Goal: Feedback & Contribution: Submit feedback/report problem

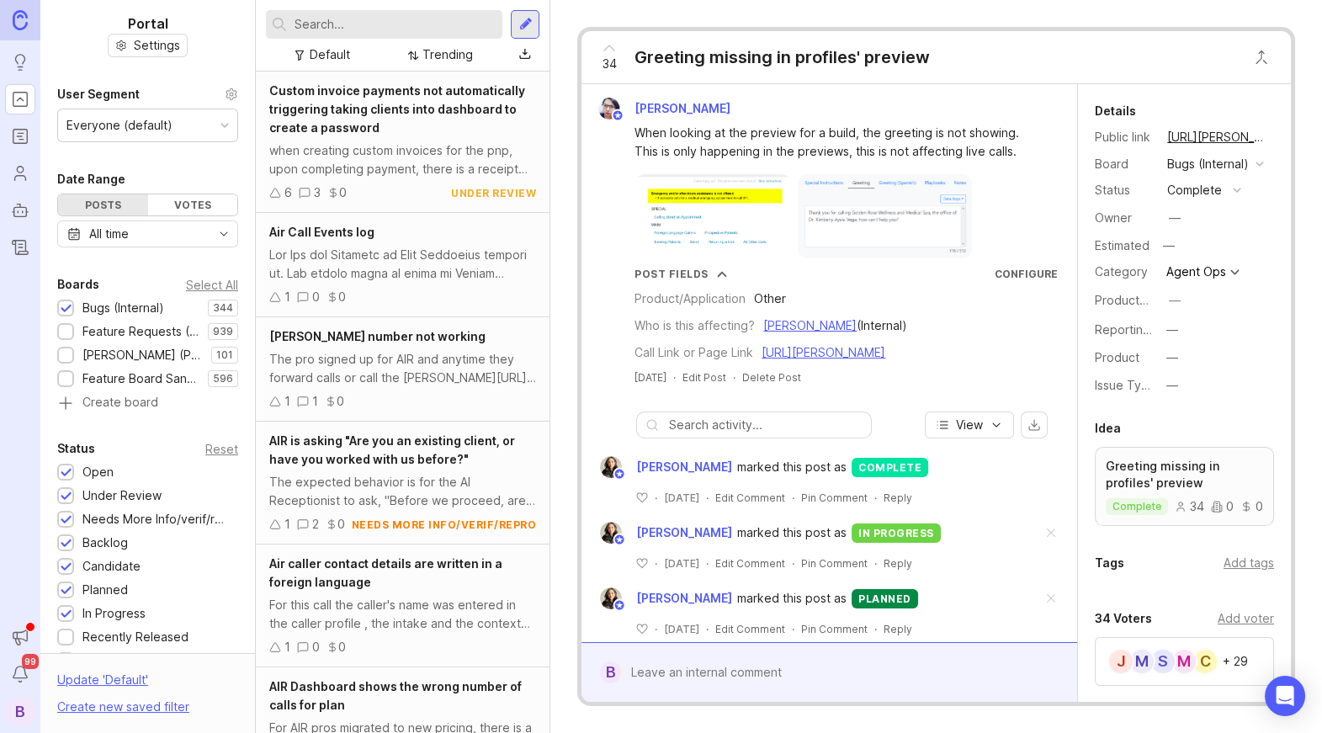
click at [10, 707] on div "B" at bounding box center [20, 711] width 30 height 30
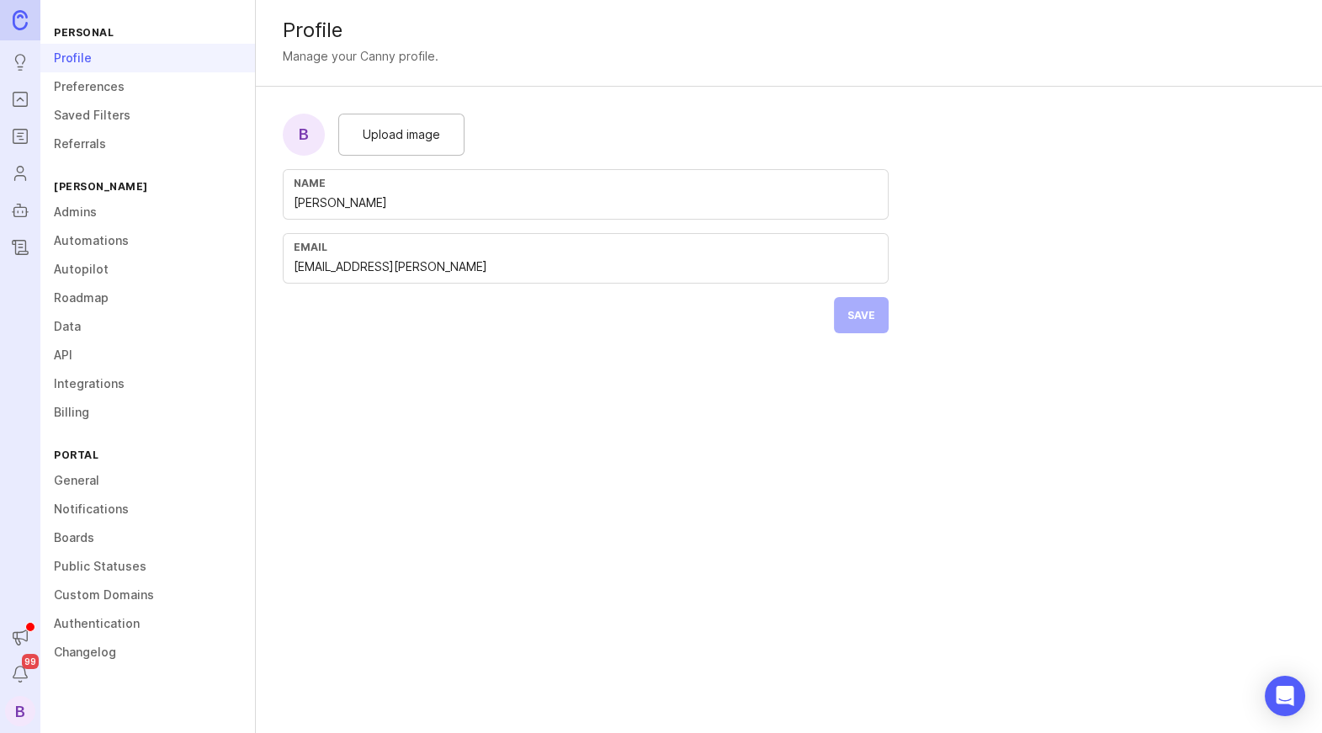
click at [132, 210] on link "Admins" at bounding box center [147, 212] width 215 height 29
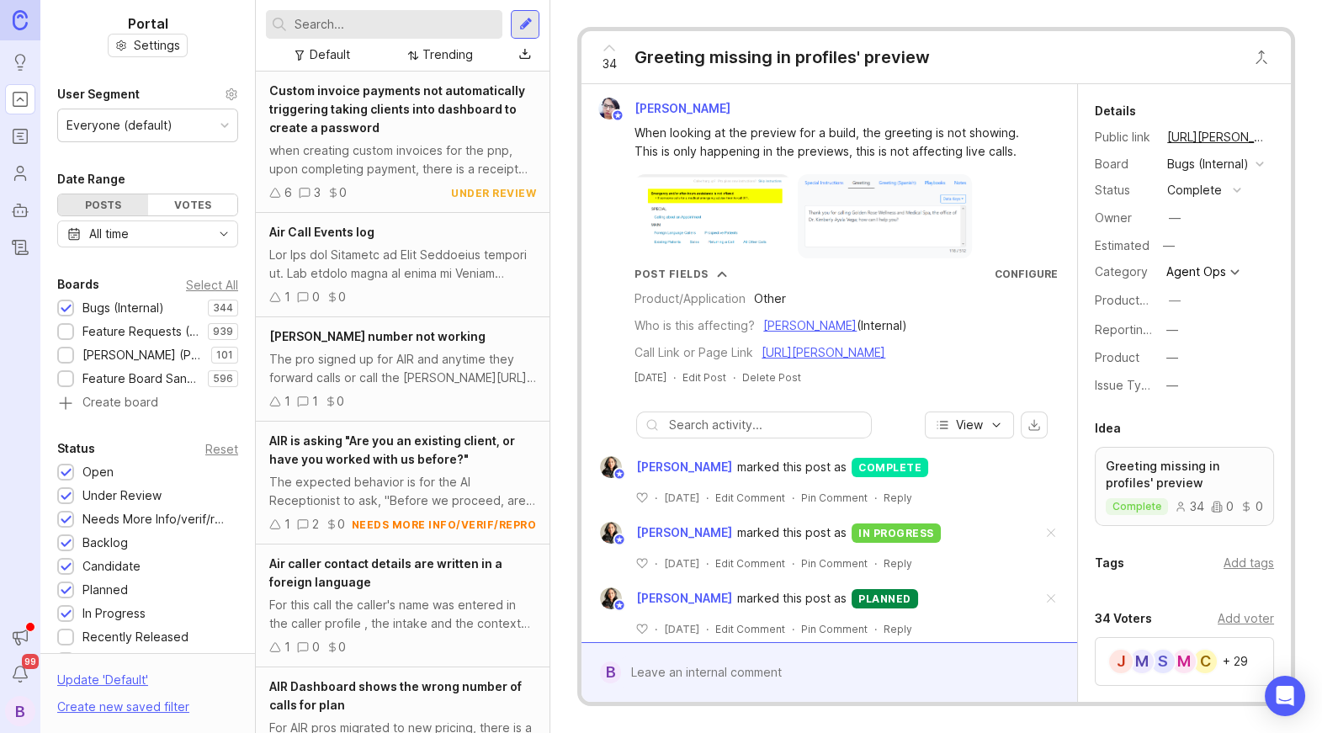
click at [452, 58] on div "Trending" at bounding box center [447, 54] width 50 height 19
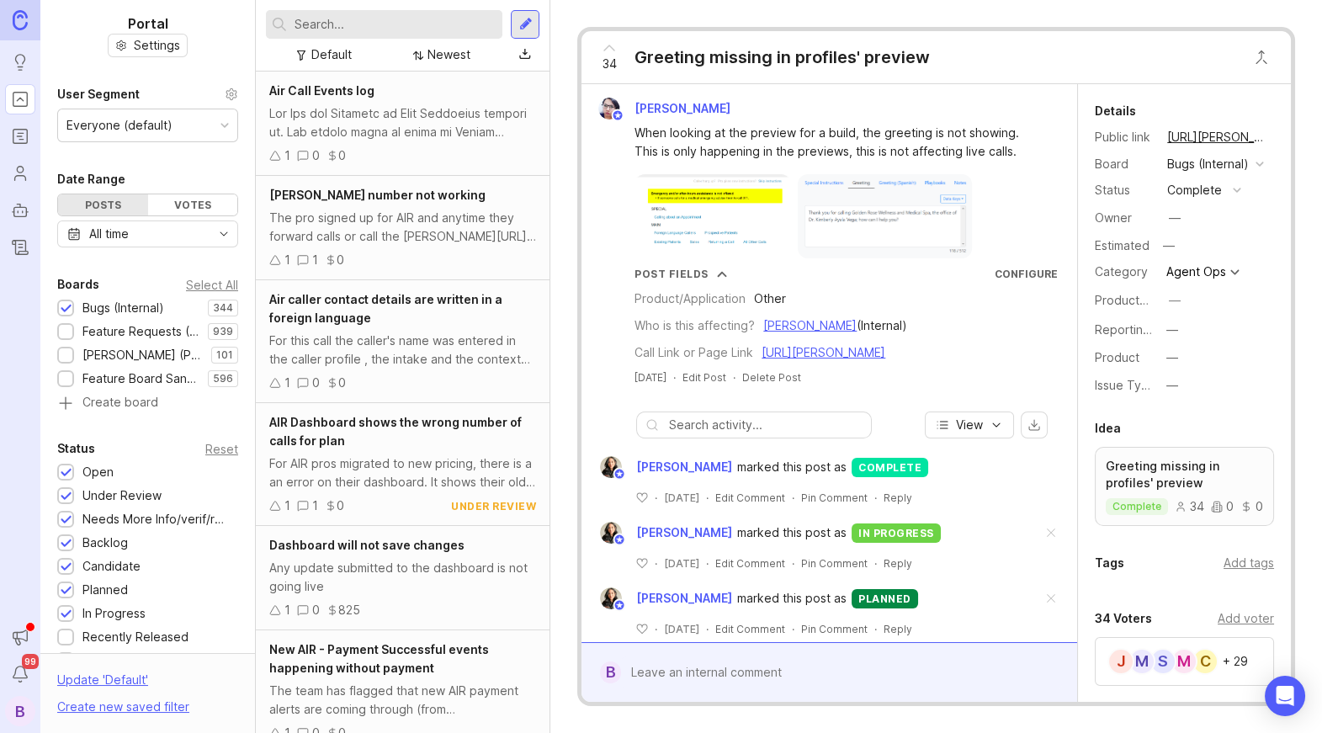
click at [447, 223] on div "The pro signed up for AIR and anytime they forward calls or call the [PERSON_NA…" at bounding box center [402, 227] width 267 height 37
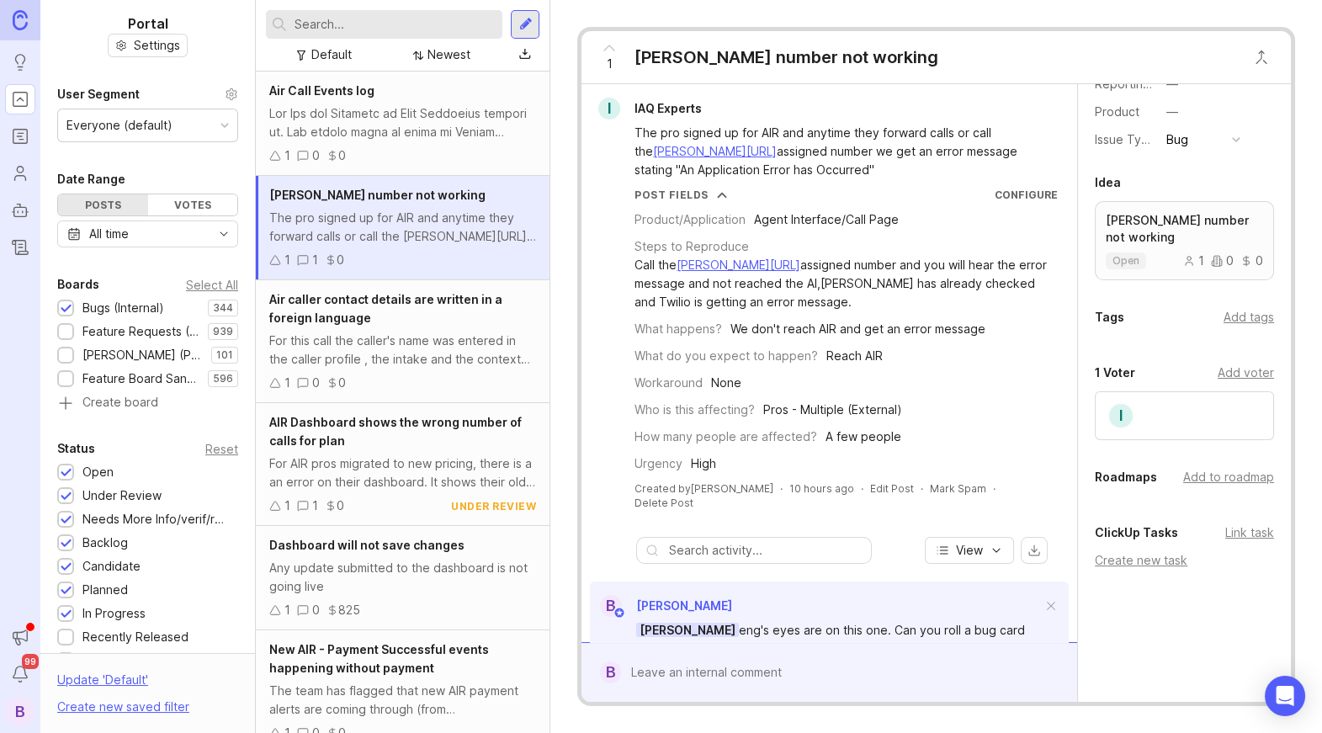
scroll to position [264, 0]
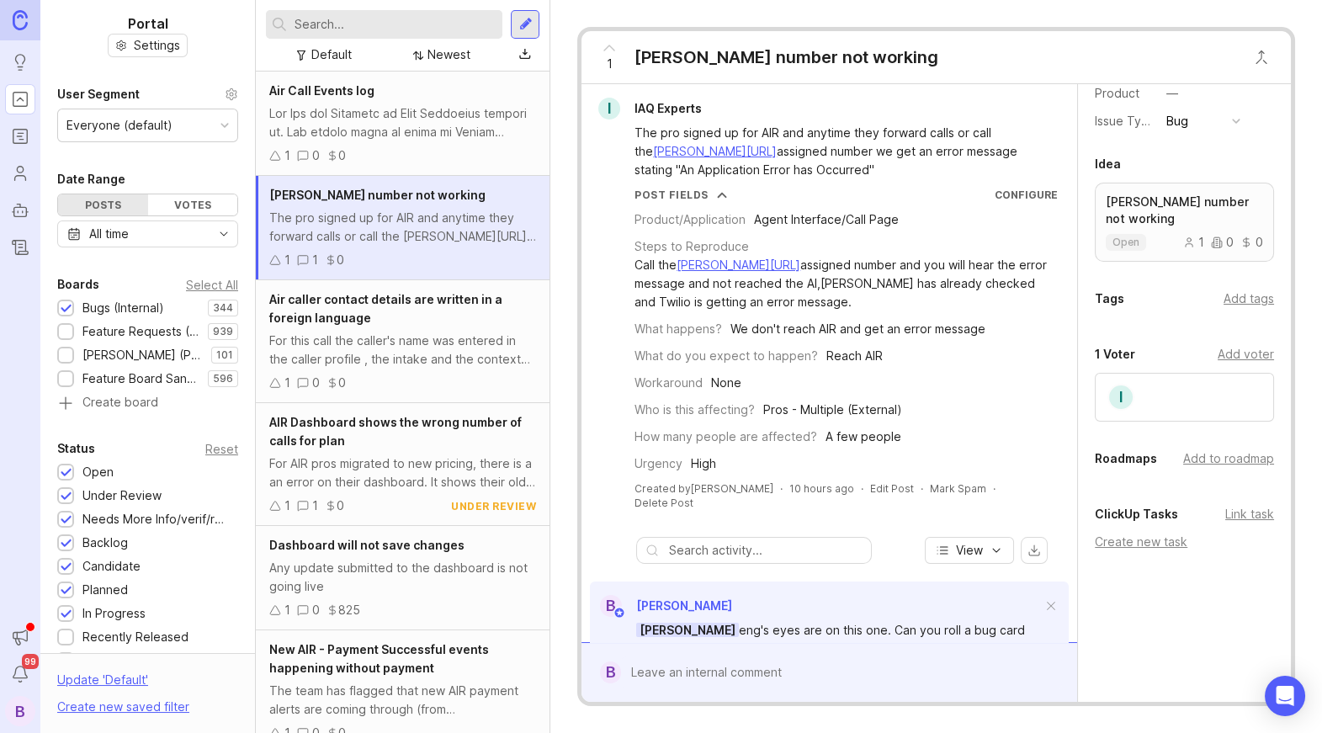
click at [1151, 544] on div "Create new task" at bounding box center [1184, 542] width 179 height 19
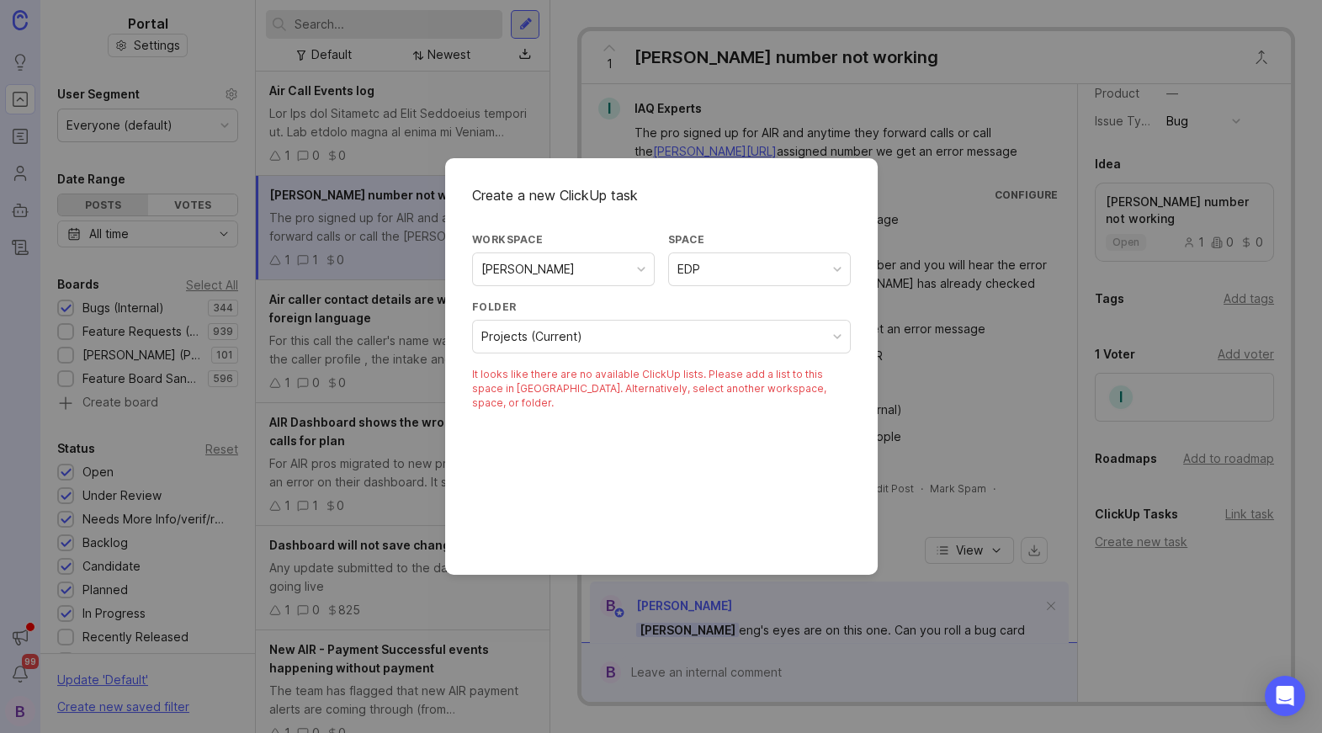
click at [606, 325] on div "Projects (Current)" at bounding box center [661, 337] width 377 height 32
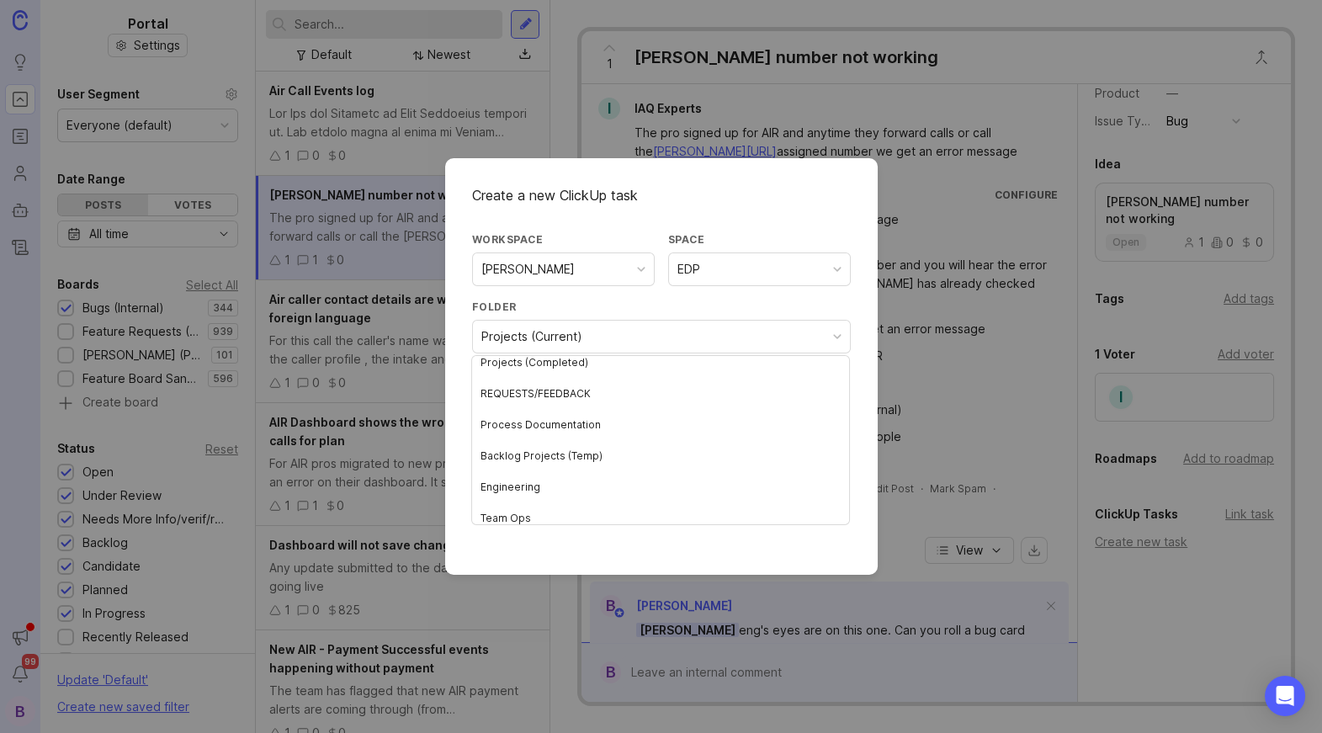
scroll to position [236, 0]
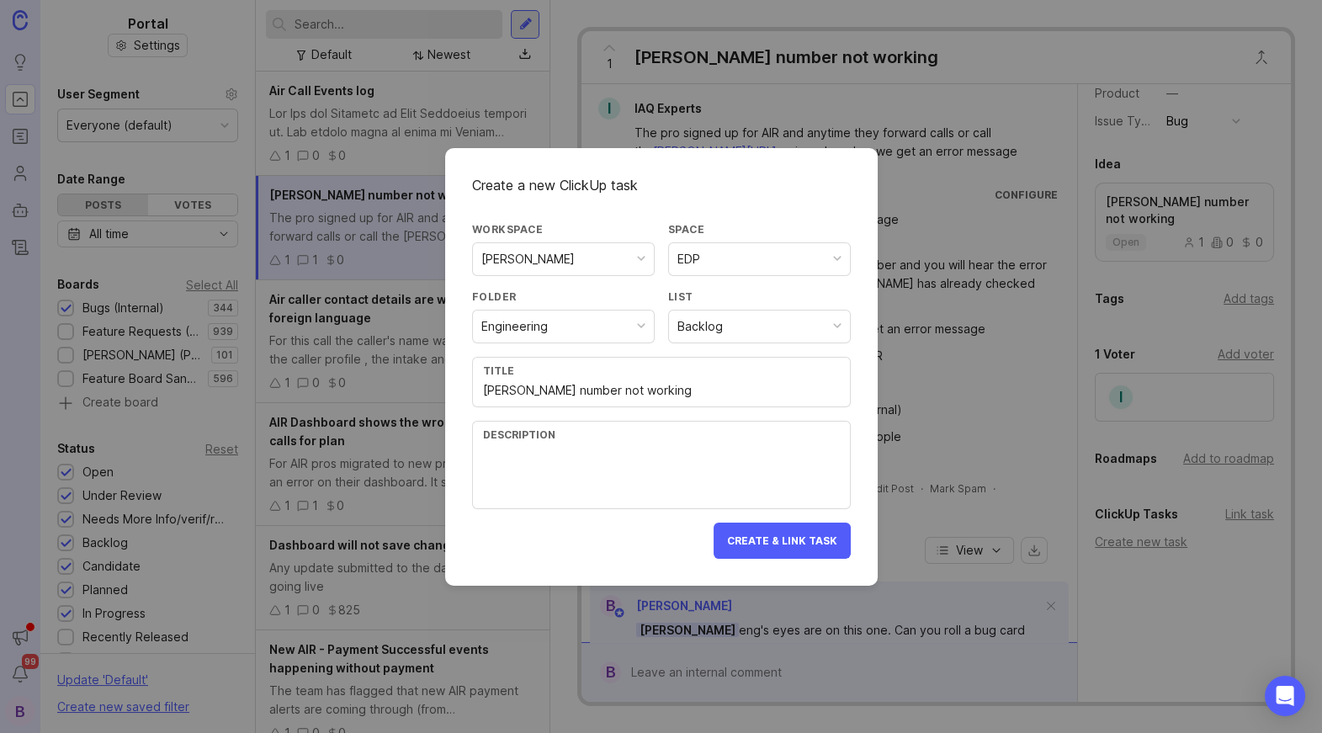
click at [724, 323] on div "Backlog" at bounding box center [759, 326] width 181 height 32
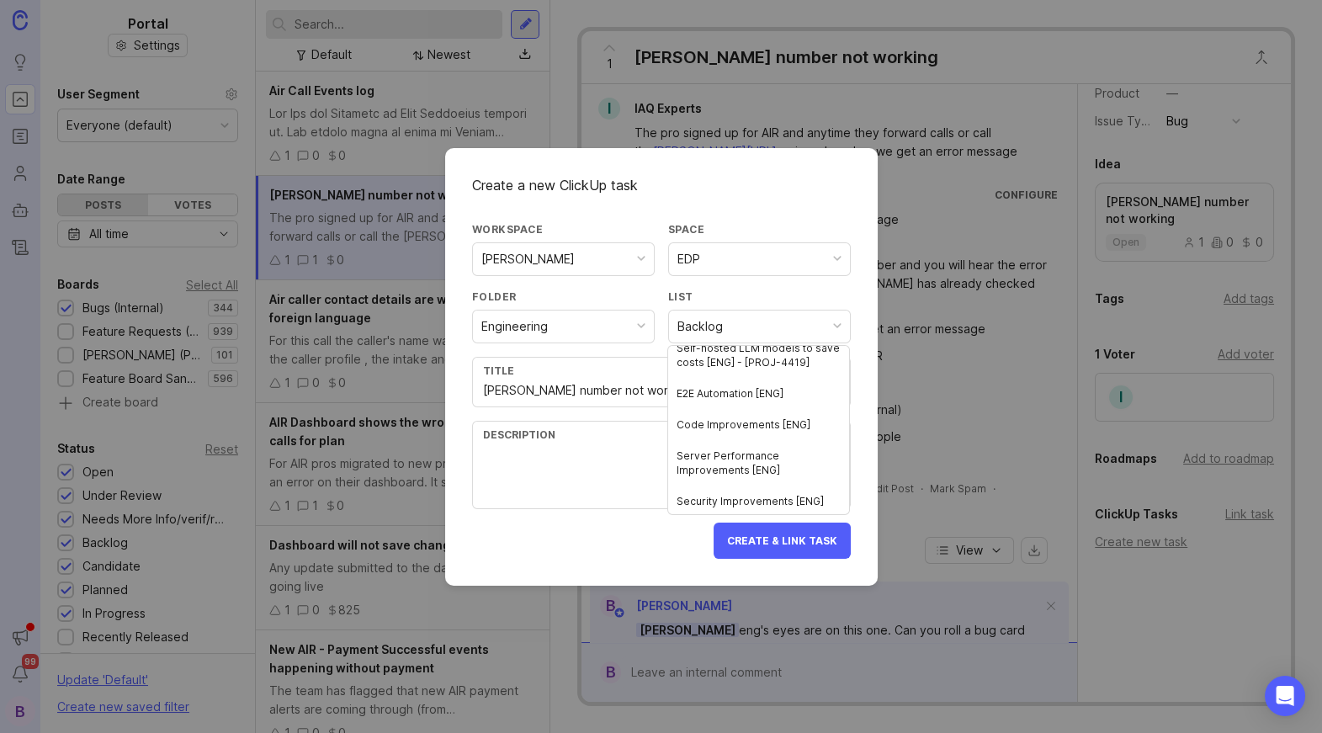
scroll to position [0, 0]
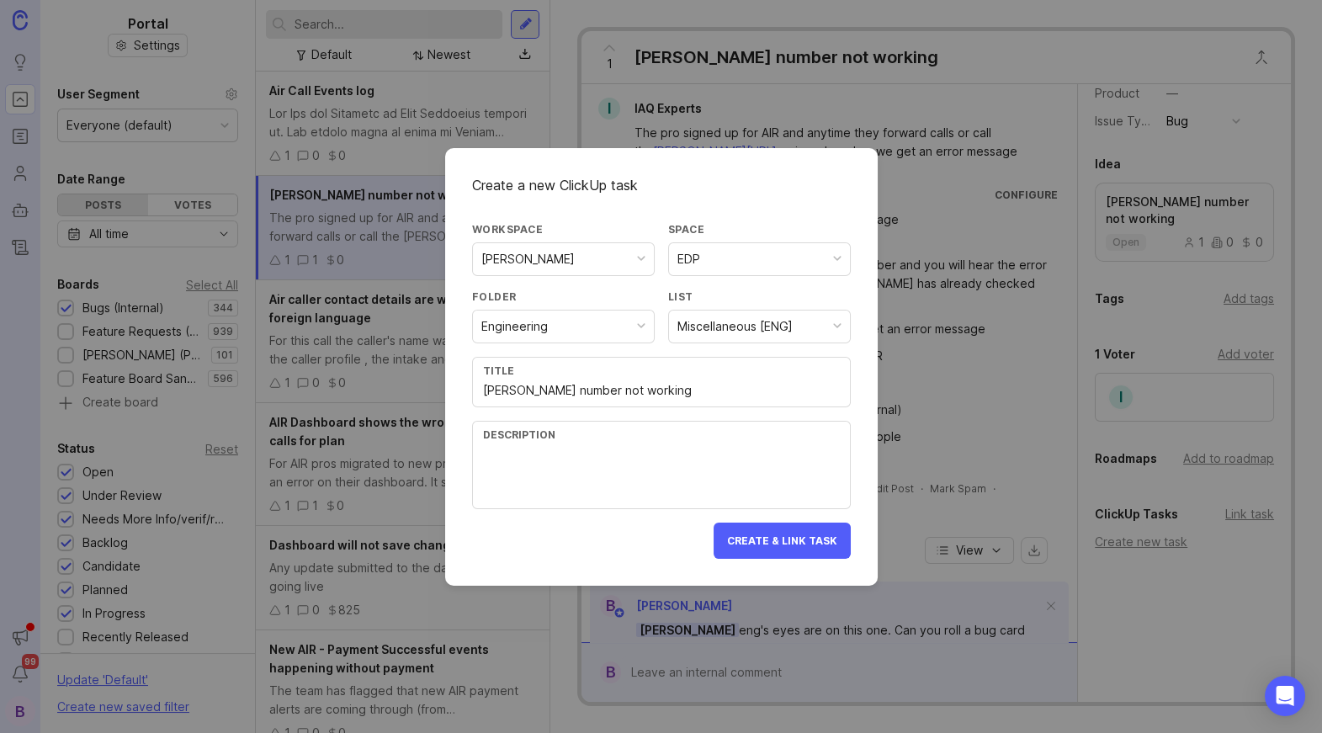
click at [572, 465] on textarea at bounding box center [661, 476] width 357 height 56
click at [662, 390] on input "[PERSON_NAME] number not working" at bounding box center [661, 390] width 357 height 19
click at [517, 392] on input "VAssistant" at bounding box center [661, 390] width 357 height 19
click at [595, 393] on input "VAssisstant" at bounding box center [661, 390] width 357 height 19
click at [618, 389] on input "VAssisstant missing key fields" at bounding box center [661, 390] width 357 height 19
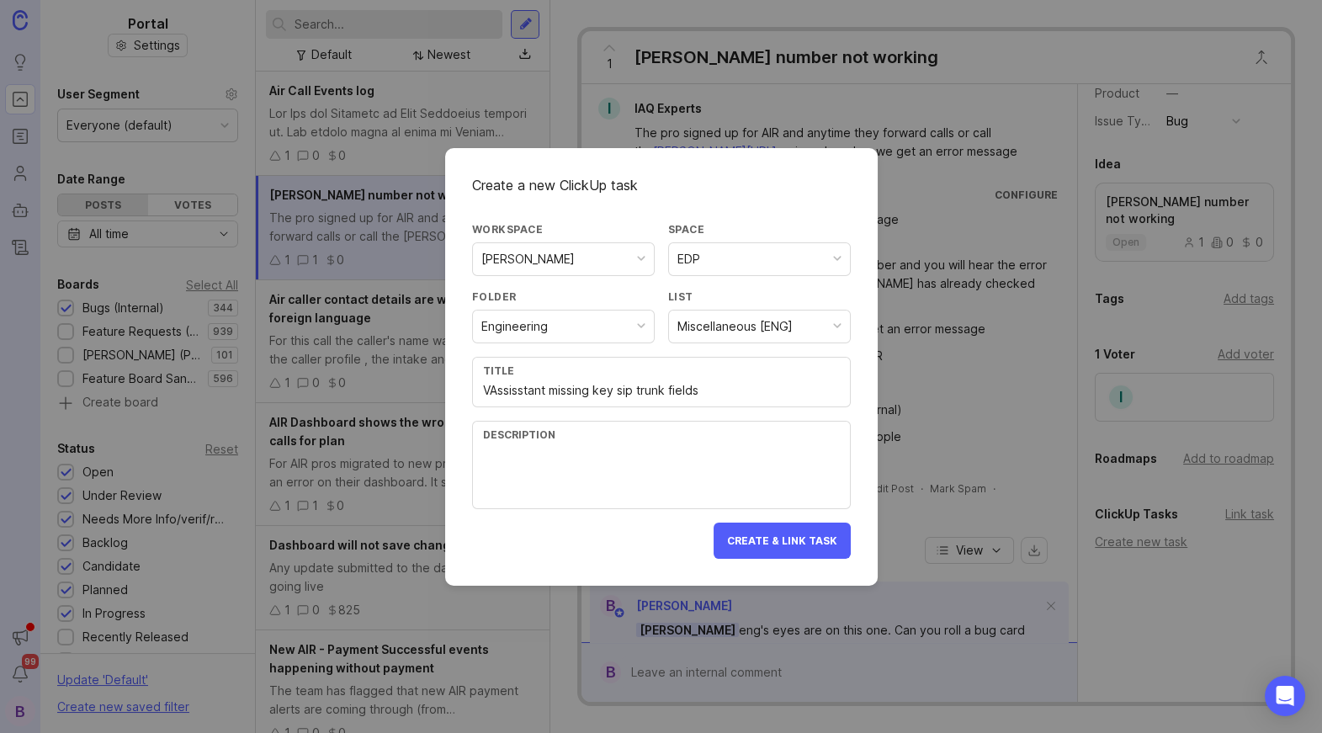
type input "VAssisstant missing key sip trunk fields"
click at [612, 454] on textarea at bounding box center [661, 476] width 357 height 56
click at [799, 550] on button "Create & Link Task" at bounding box center [782, 541] width 137 height 36
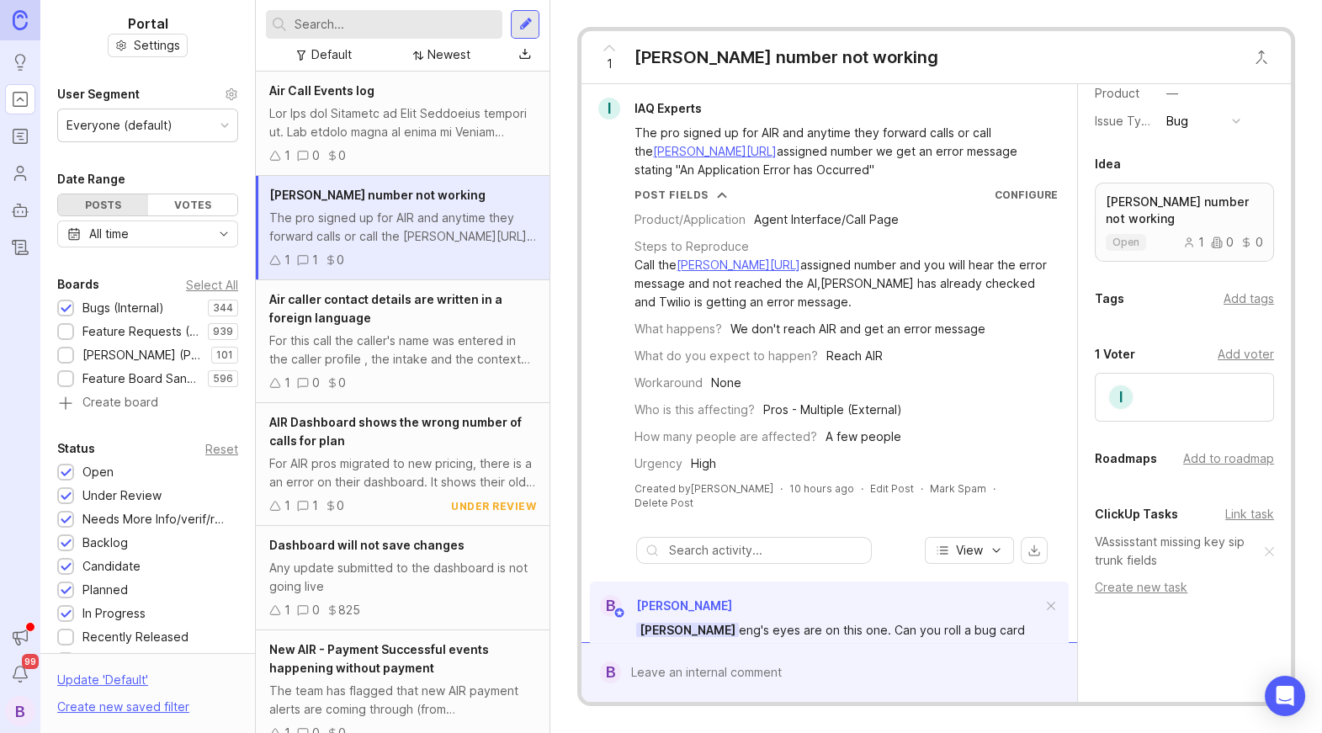
click at [1175, 543] on link "VAssisstant missing key sip trunk fields" at bounding box center [1180, 551] width 170 height 37
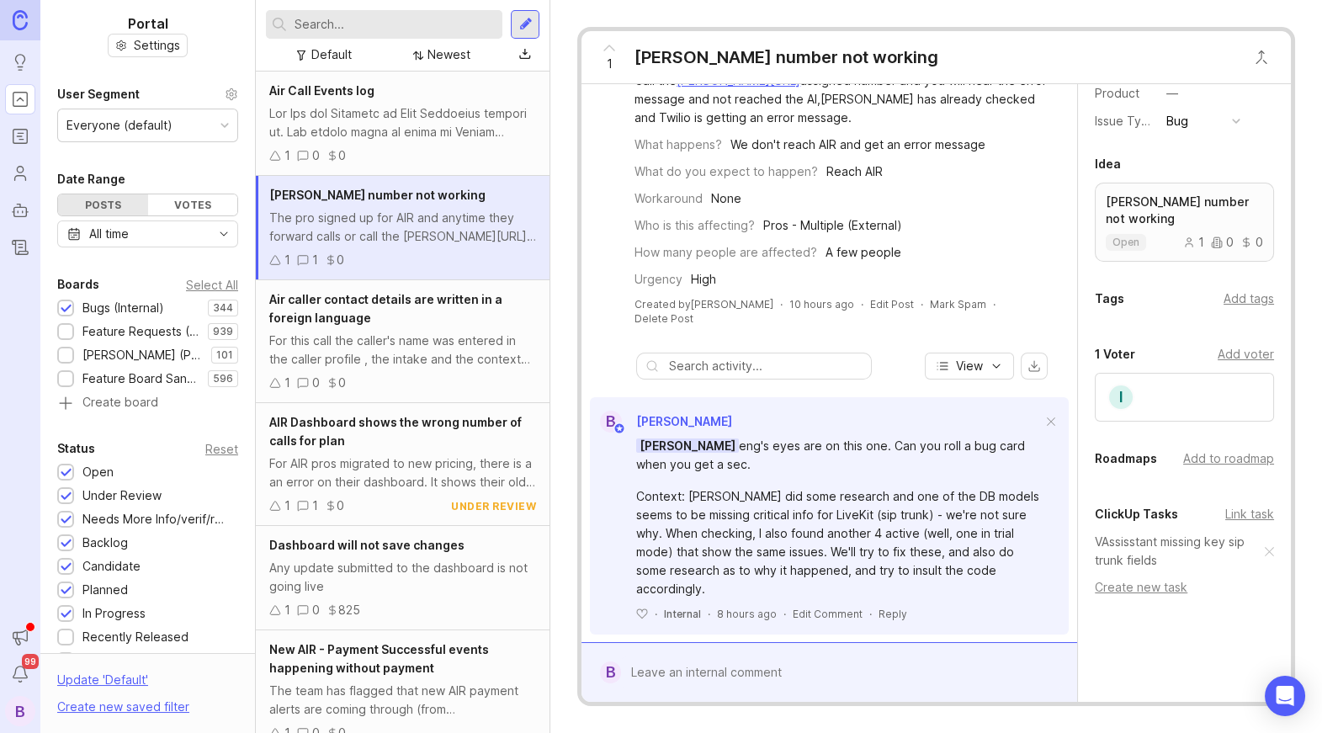
click at [799, 671] on div at bounding box center [841, 672] width 441 height 32
type textarea "Card has"
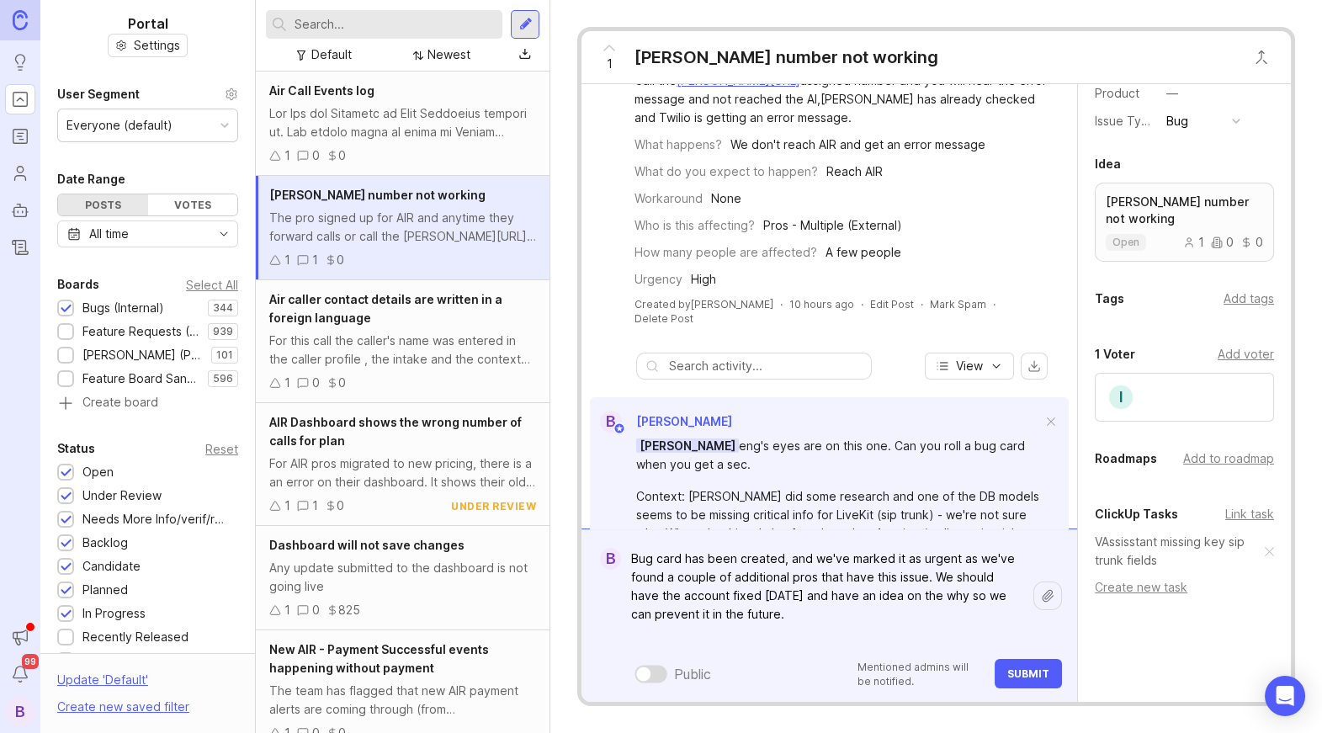
type textarea "Bug card has been created, and we've marked it as urgent as we've found a coupl…"
click at [1043, 672] on span "Submit" at bounding box center [1028, 673] width 42 height 13
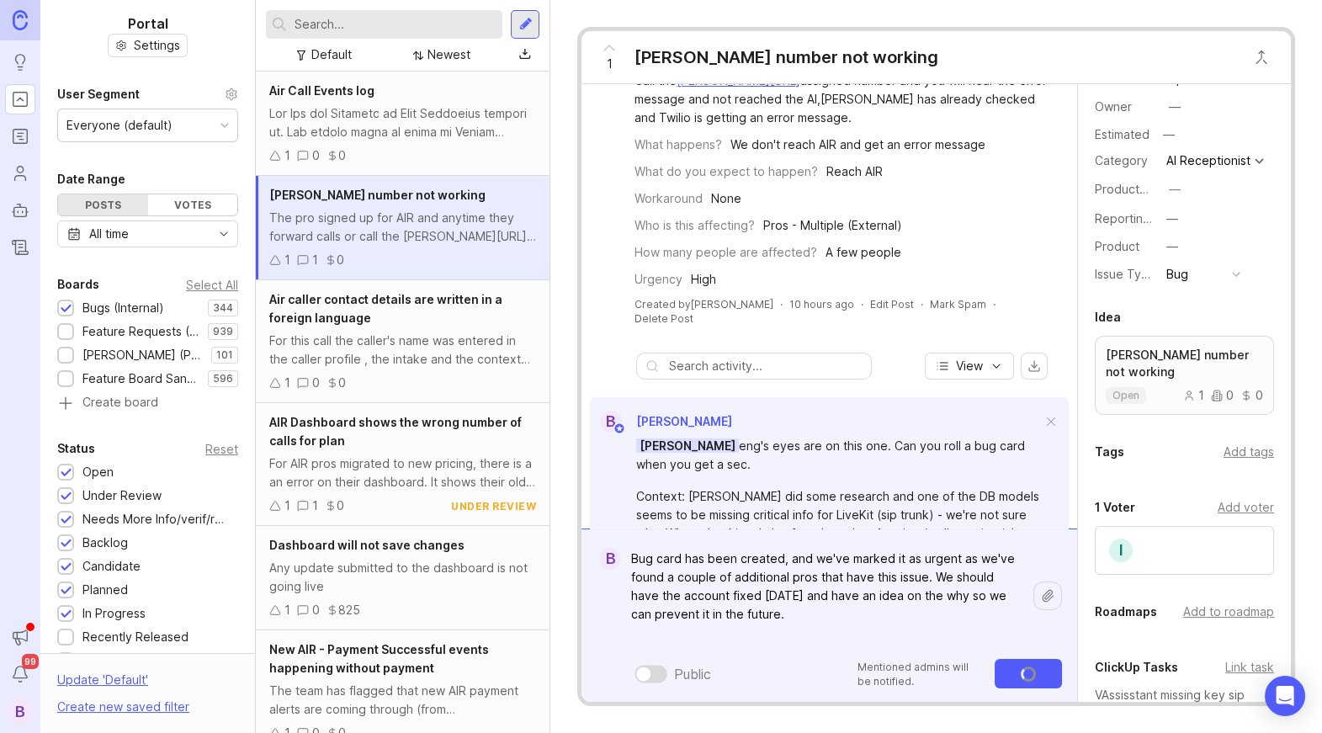
scroll to position [0, 0]
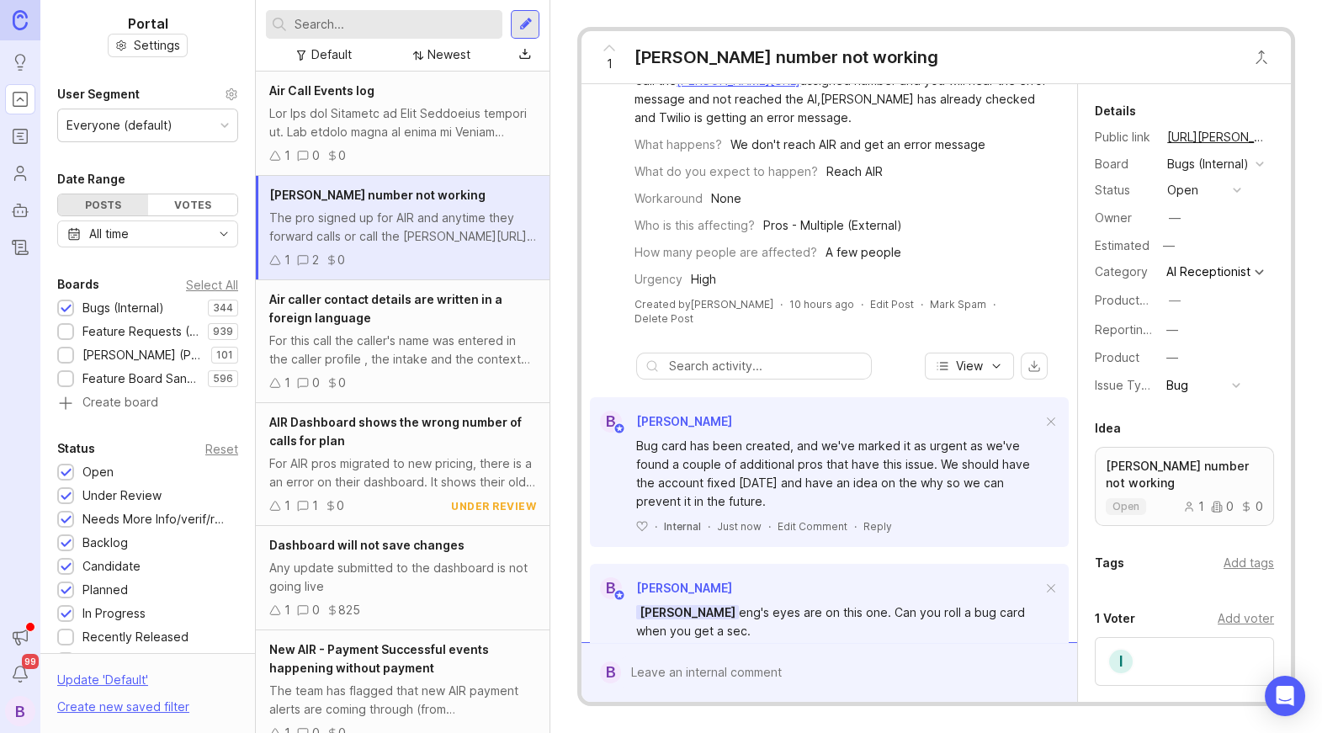
click at [1207, 193] on button "open" at bounding box center [1204, 190] width 84 height 22
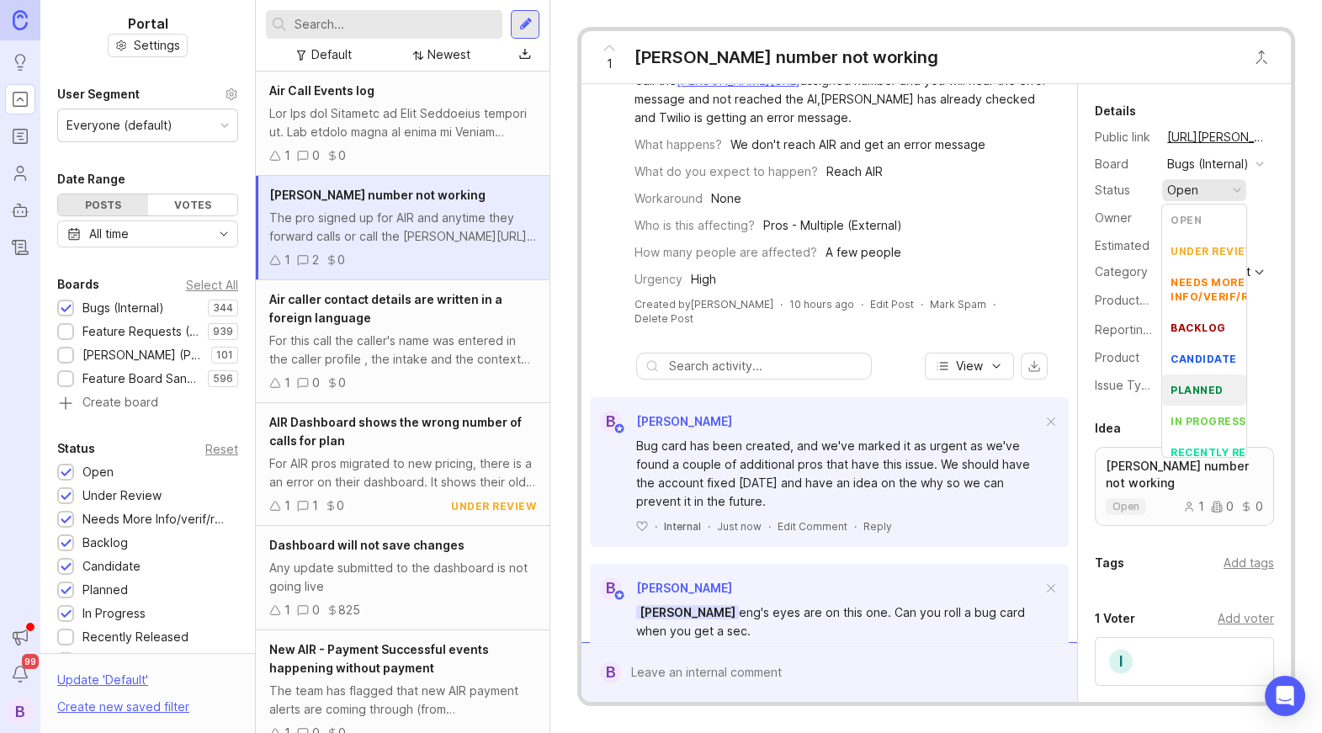
scroll to position [22, 0]
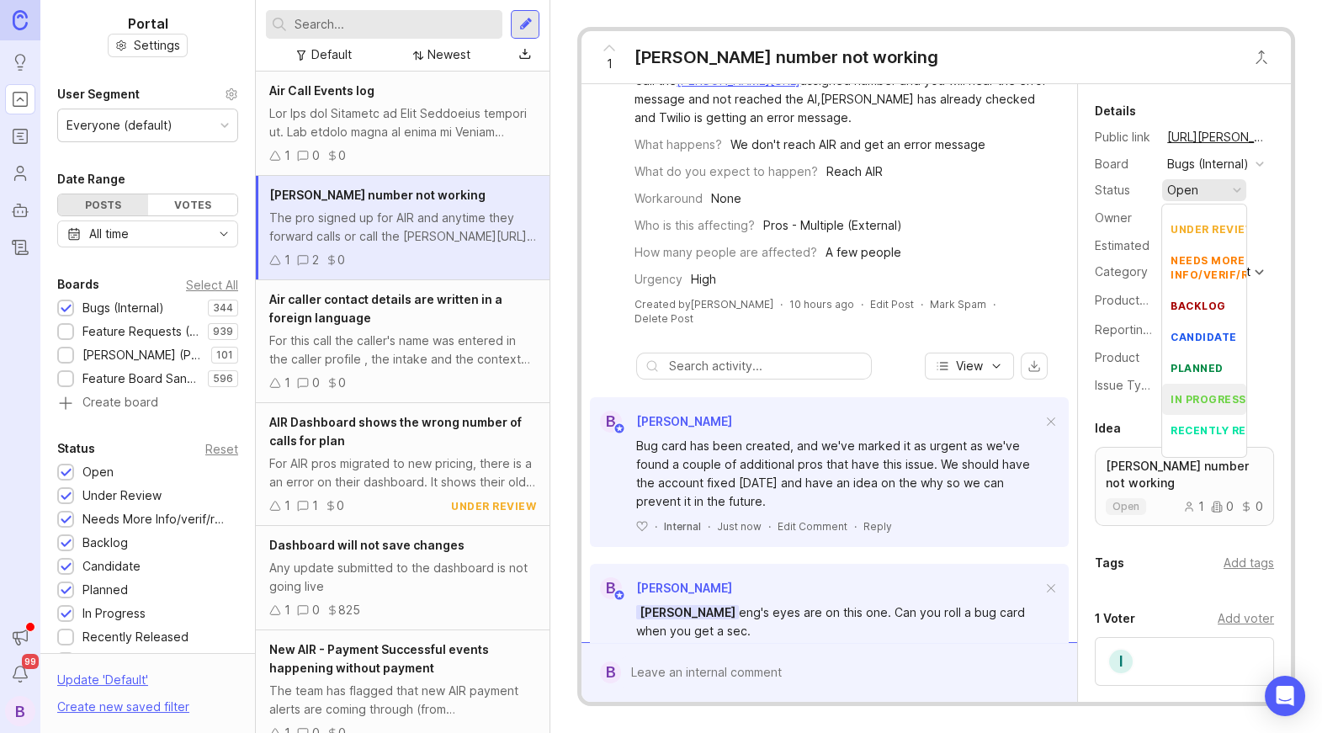
click at [1199, 401] on div "in progress" at bounding box center [1208, 399] width 76 height 14
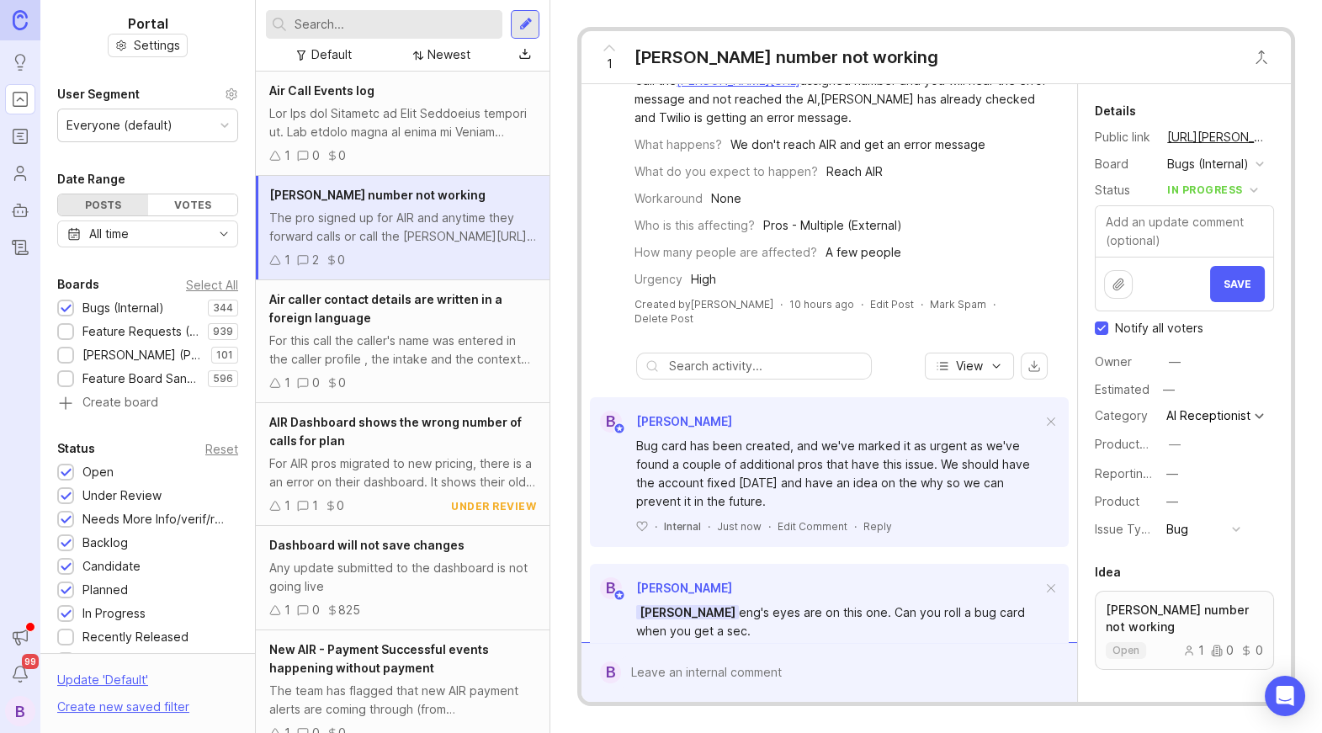
click at [1098, 329] on input "Notify all voters" at bounding box center [1101, 327] width 13 height 13
checkbox input "false"
click at [1252, 282] on button "Save" at bounding box center [1237, 284] width 55 height 36
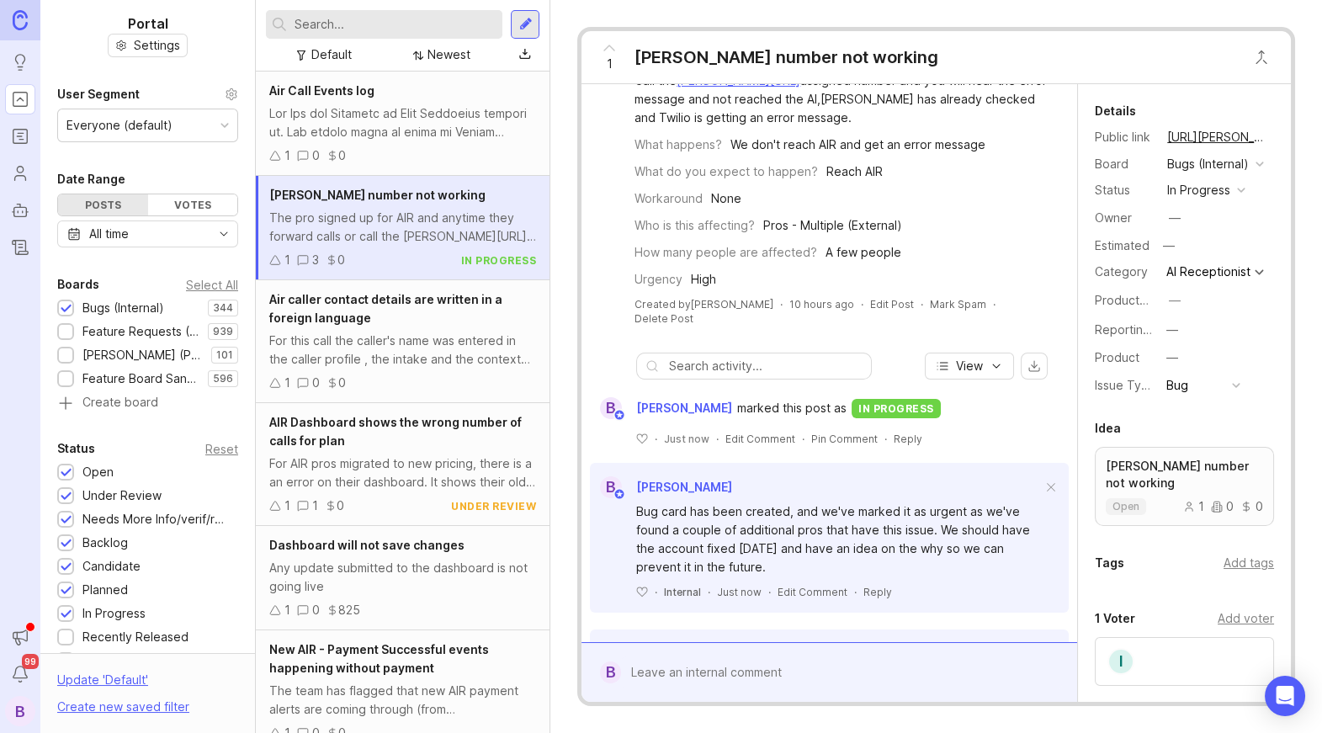
scroll to position [8, 0]
